Goal: Task Accomplishment & Management: Complete application form

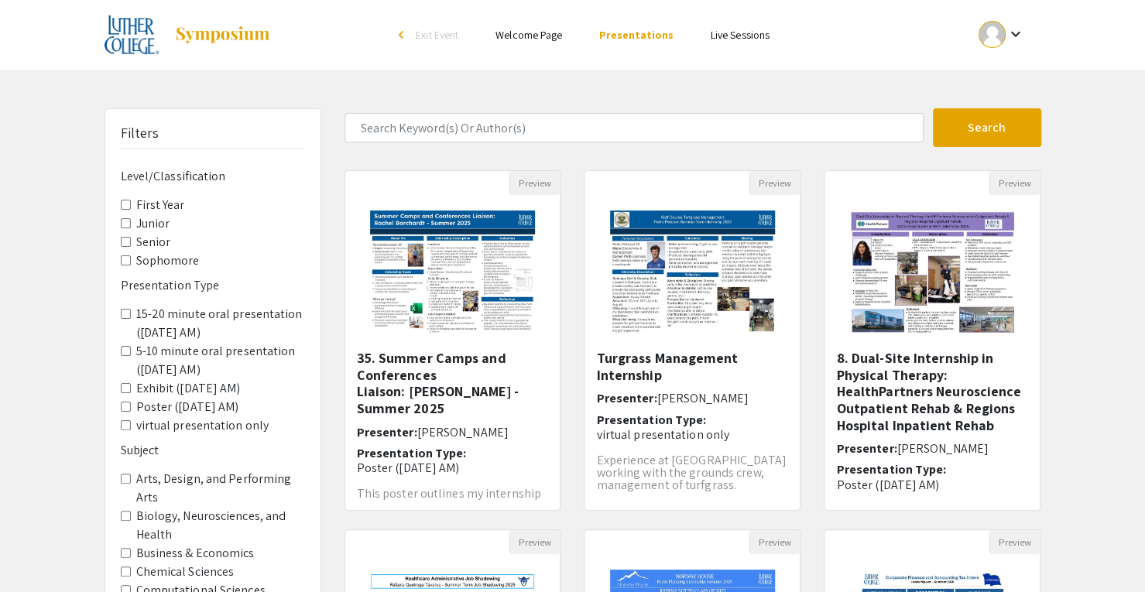
click at [994, 39] on div at bounding box center [991, 34] width 27 height 27
click at [994, 124] on button "My Submissions" at bounding box center [1009, 113] width 95 height 37
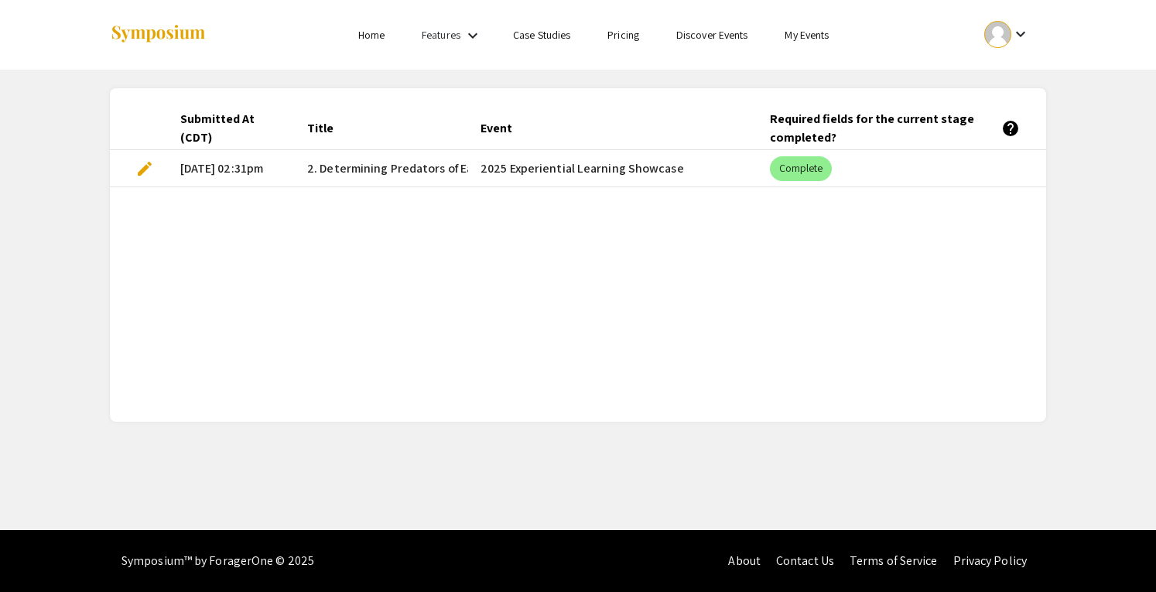
click at [149, 173] on span "edit" at bounding box center [144, 168] width 19 height 19
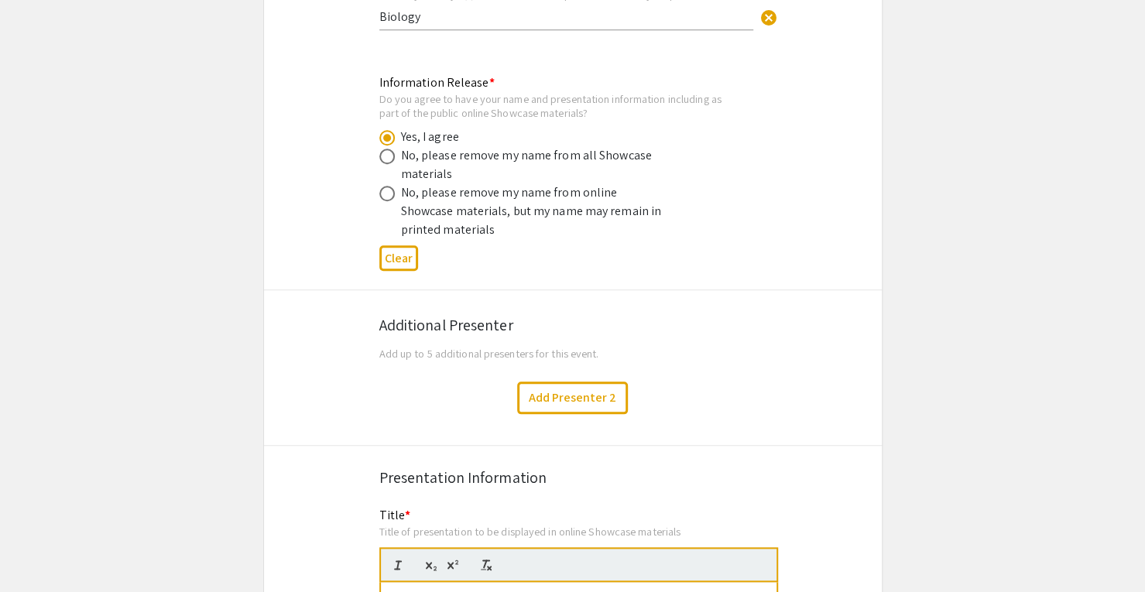
select select "custom"
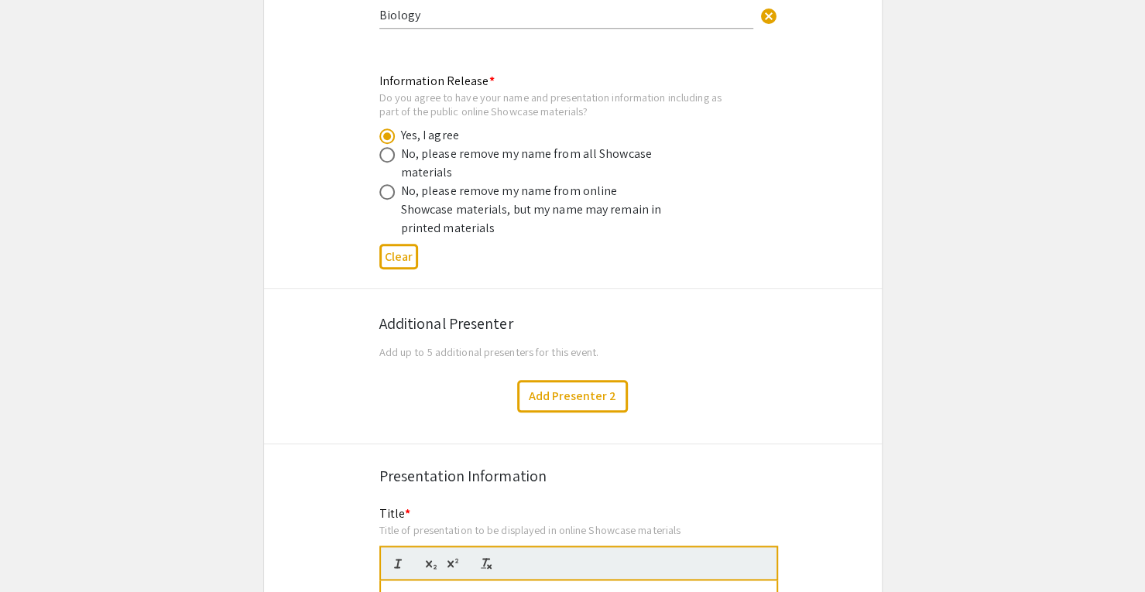
type input "0"
select select "custom"
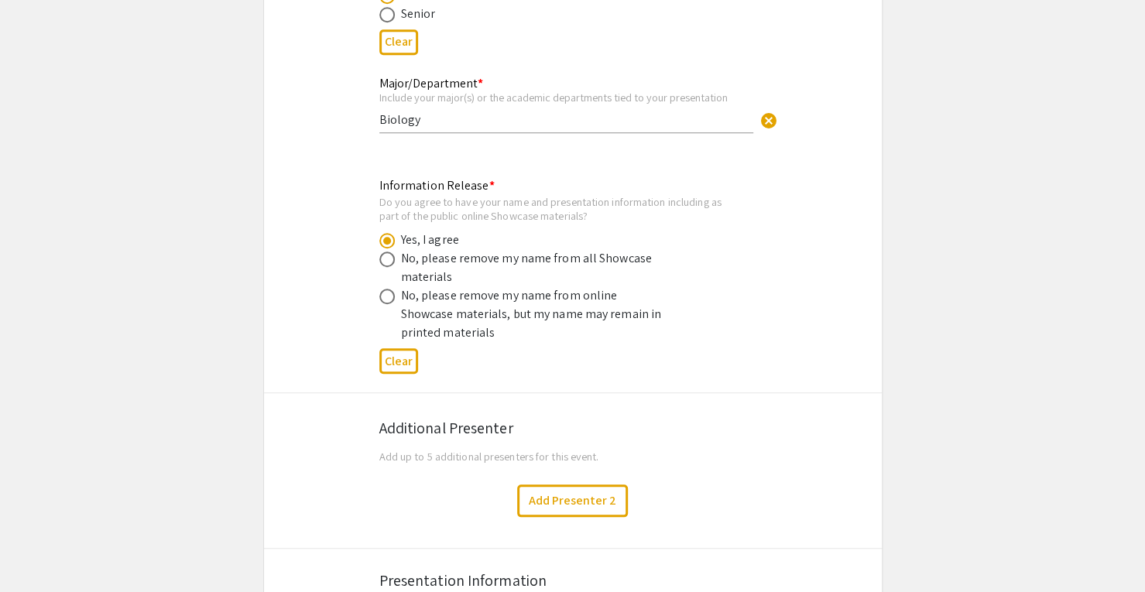
type input "1"
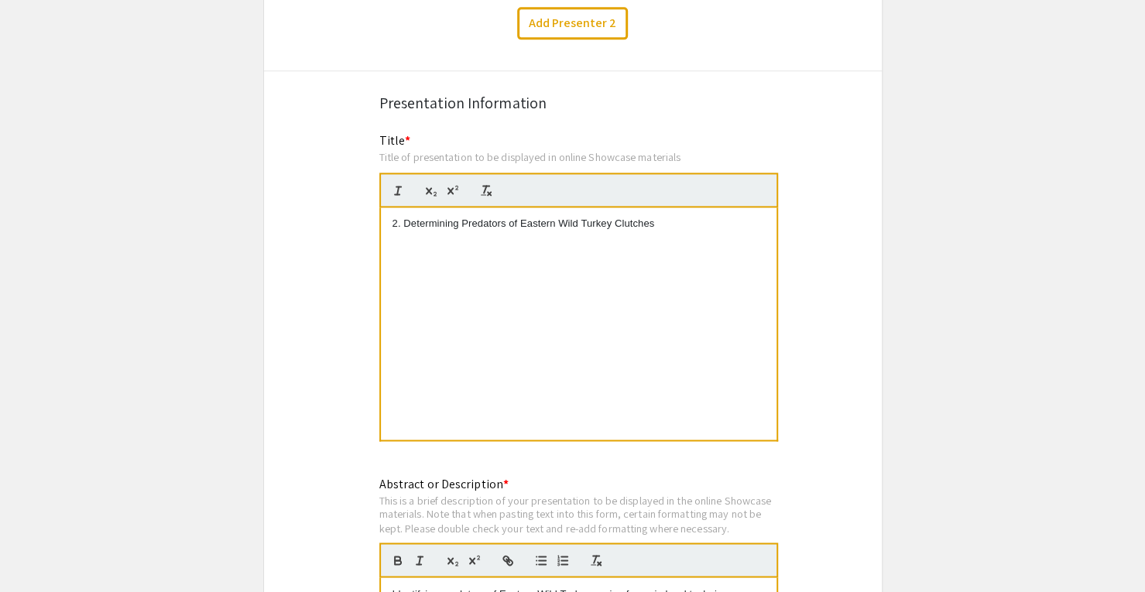
select select "auto"
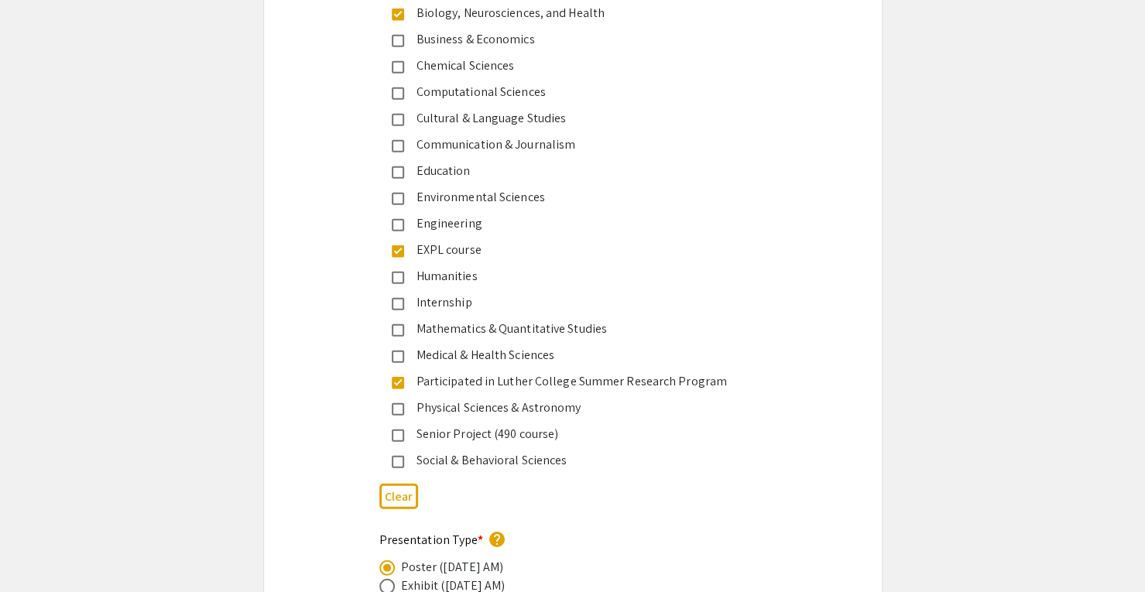
scroll to position [2538, 0]
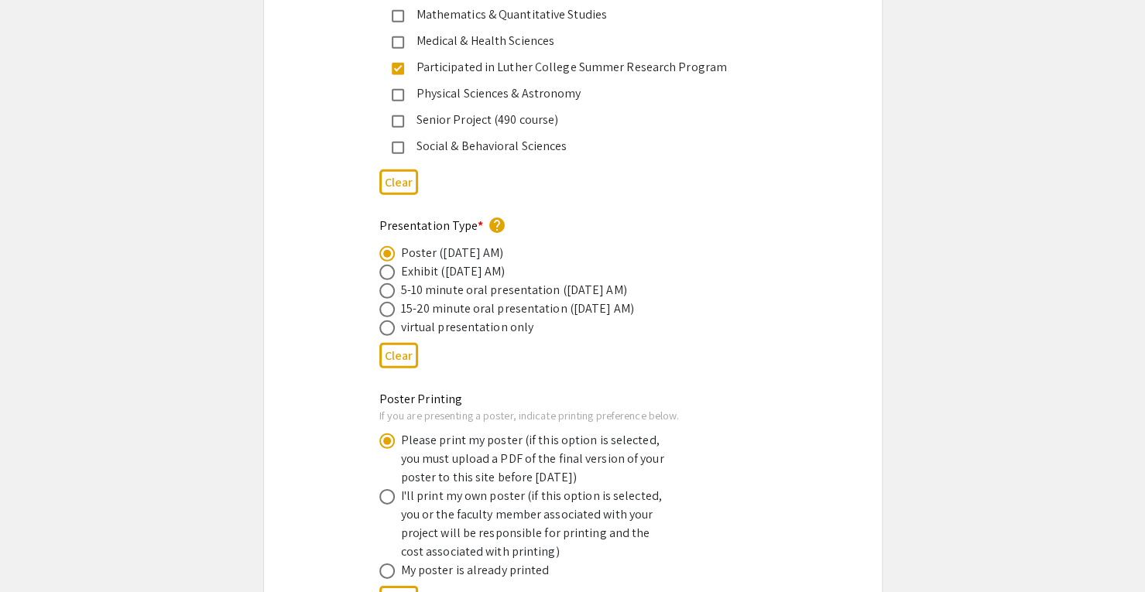
drag, startPoint x: 543, startPoint y: 253, endPoint x: 399, endPoint y: 259, distance: 144.1
click at [399, 262] on div "Exhibit ([DATE] AM)" at bounding box center [560, 271] width 362 height 19
drag, startPoint x: 402, startPoint y: 240, endPoint x: 556, endPoint y: 239, distance: 153.3
click at [556, 244] on div "Poster ([DATE] AM)" at bounding box center [560, 253] width 362 height 19
click at [554, 244] on div "Poster ([DATE] AM)" at bounding box center [560, 253] width 362 height 19
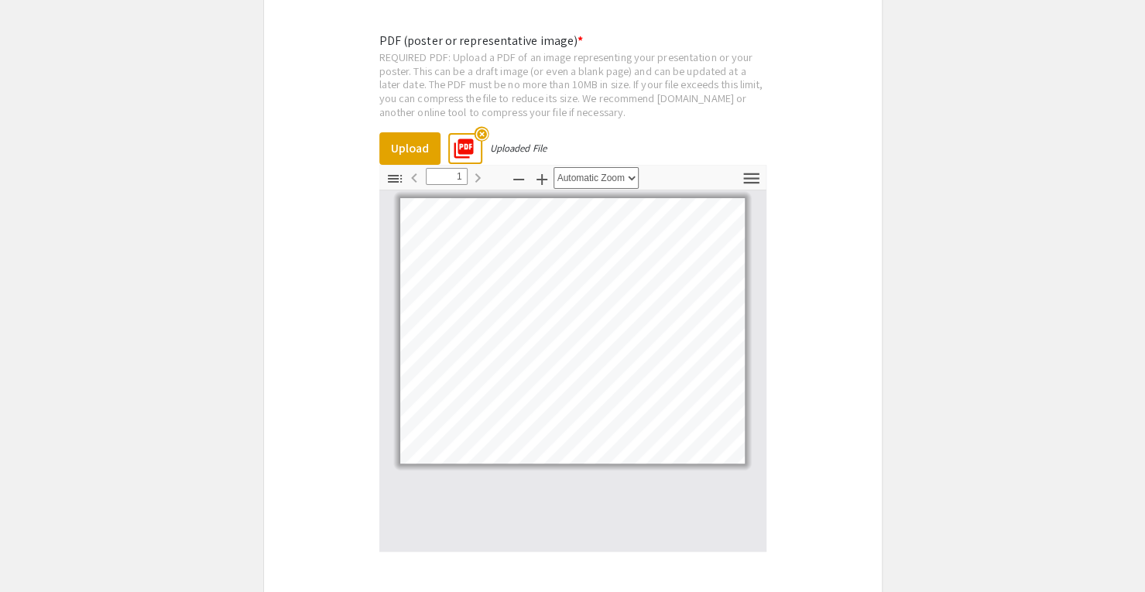
scroll to position [3639, 0]
